Goal: Task Accomplishment & Management: Complete application form

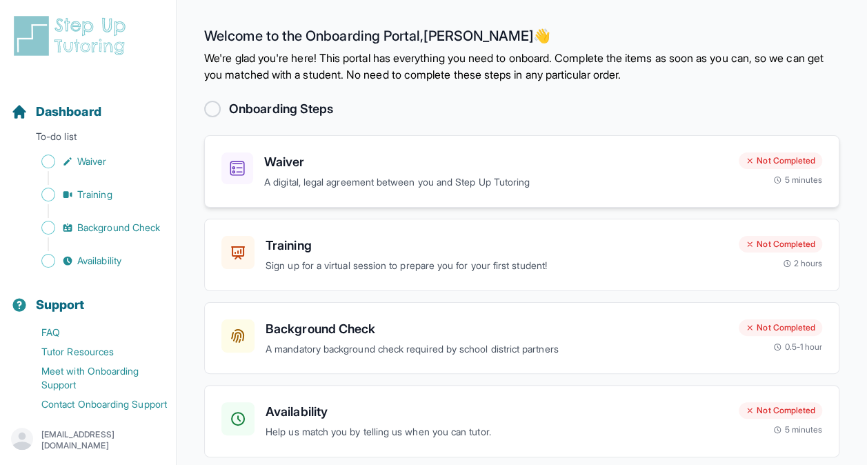
click at [348, 170] on h3 "Waiver" at bounding box center [496, 162] width 464 height 19
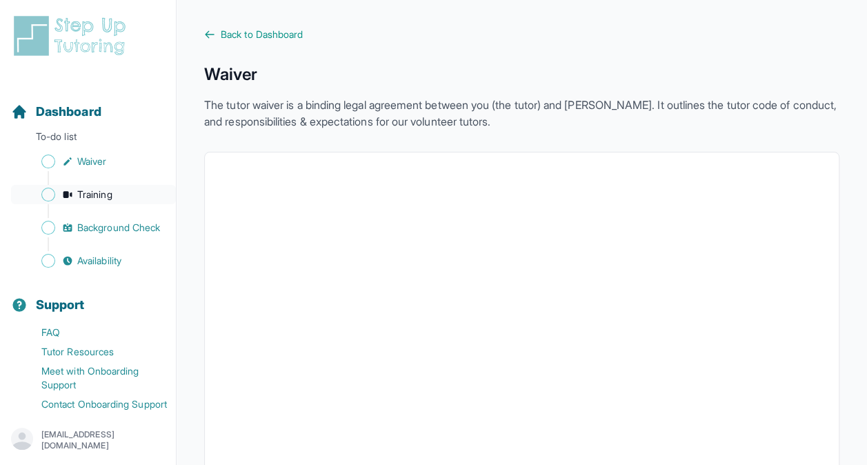
click at [99, 188] on span "Training" at bounding box center [94, 195] width 35 height 14
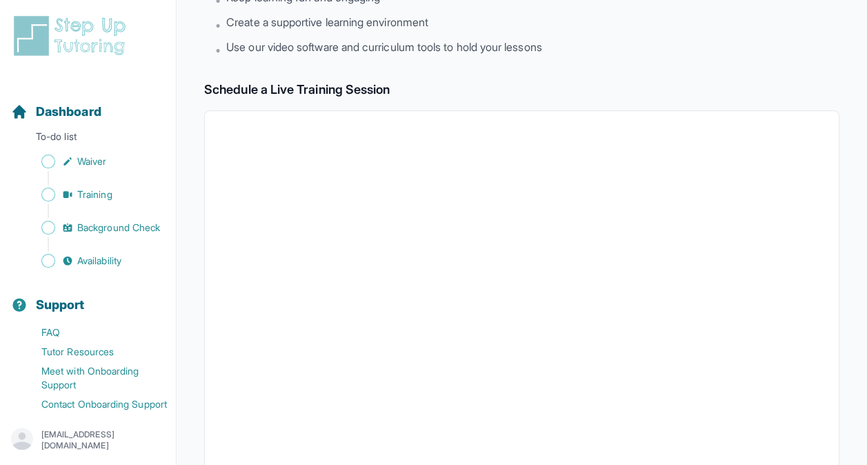
scroll to position [117, 0]
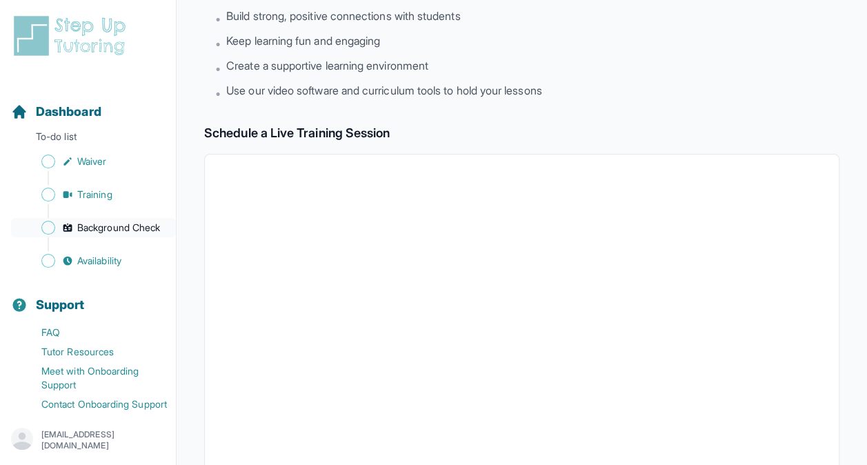
click at [112, 235] on span "Background Check" at bounding box center [118, 228] width 83 height 14
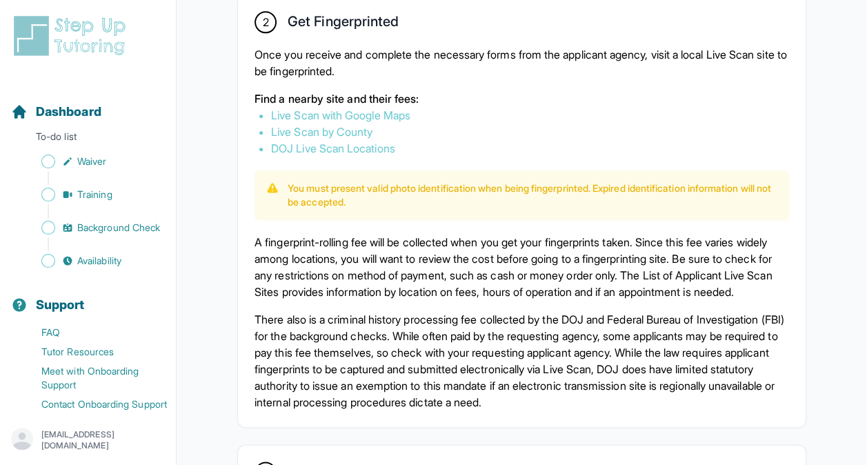
scroll to position [812, 0]
click at [373, 123] on link "Live Scan with Google Maps" at bounding box center [340, 116] width 139 height 14
click at [357, 139] on link "Live Scan by County" at bounding box center [321, 133] width 101 height 14
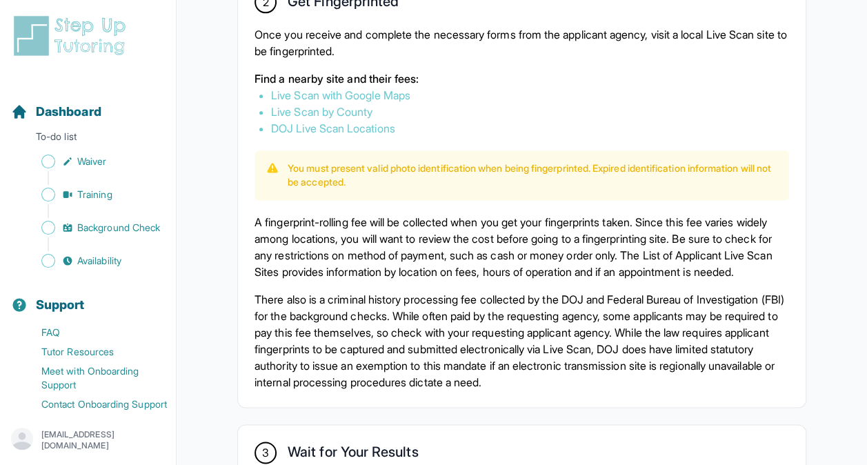
scroll to position [836, 0]
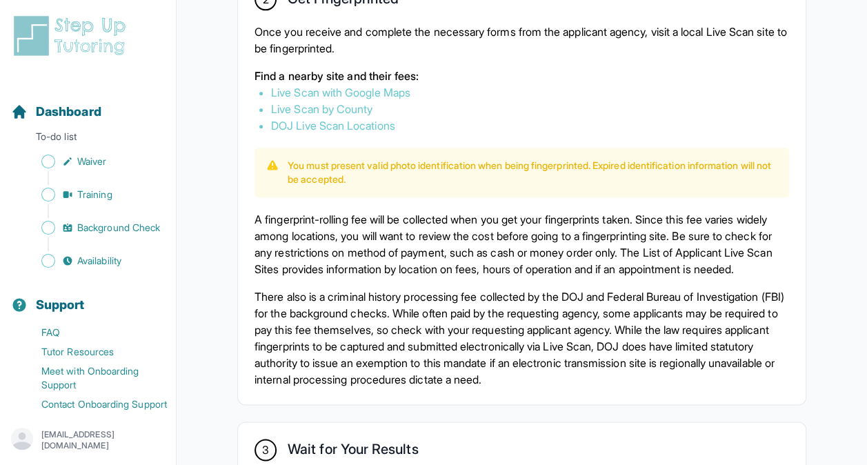
click at [358, 133] on link "DOJ Live Scan Locations" at bounding box center [333, 126] width 124 height 14
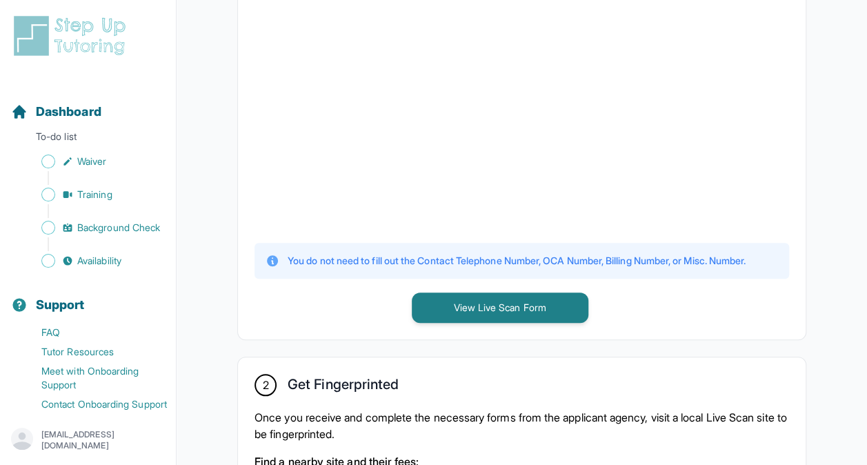
scroll to position [451, 0]
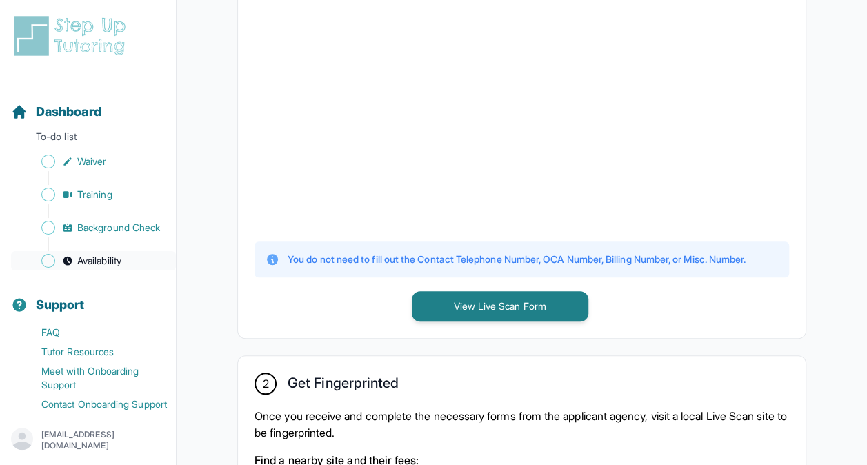
click at [86, 268] on span "Availability" at bounding box center [99, 261] width 44 height 14
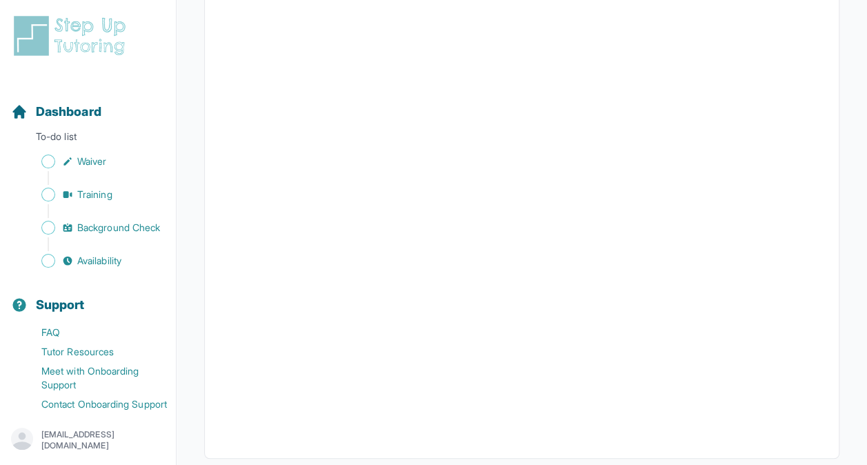
scroll to position [336, 0]
